Goal: Task Accomplishment & Management: Use online tool/utility

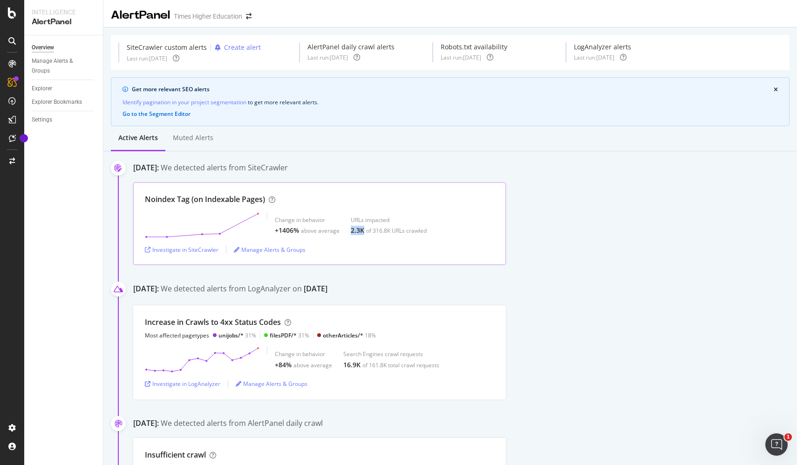
drag, startPoint x: 350, startPoint y: 232, endPoint x: 364, endPoint y: 232, distance: 14.0
click at [364, 232] on div "2.3K of 316.8K URLs crawled" at bounding box center [389, 230] width 76 height 9
click at [202, 247] on div "Investigate in SiteCrawler" at bounding box center [182, 250] width 74 height 8
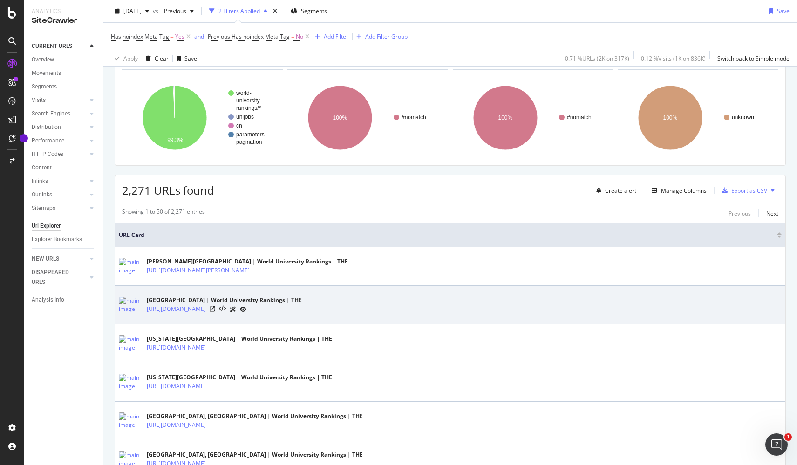
scroll to position [59, 0]
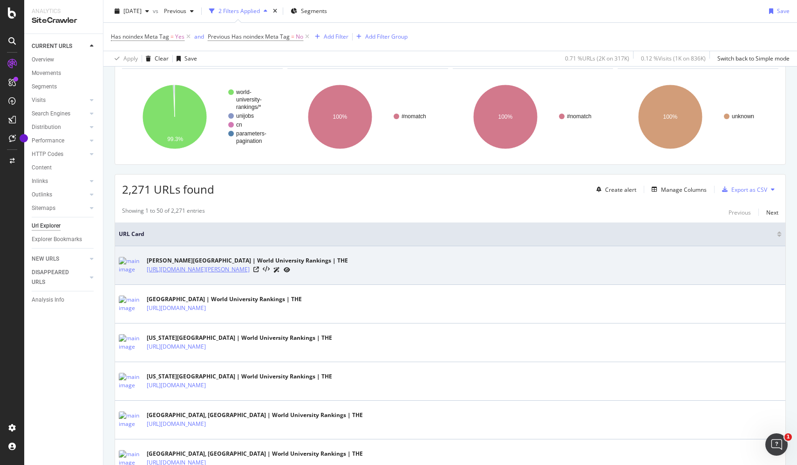
click at [250, 269] on link "[URL][DOMAIN_NAME][PERSON_NAME]" at bounding box center [198, 269] width 103 height 9
click at [259, 270] on icon at bounding box center [256, 270] width 6 height 6
